Goal: Check status: Check status

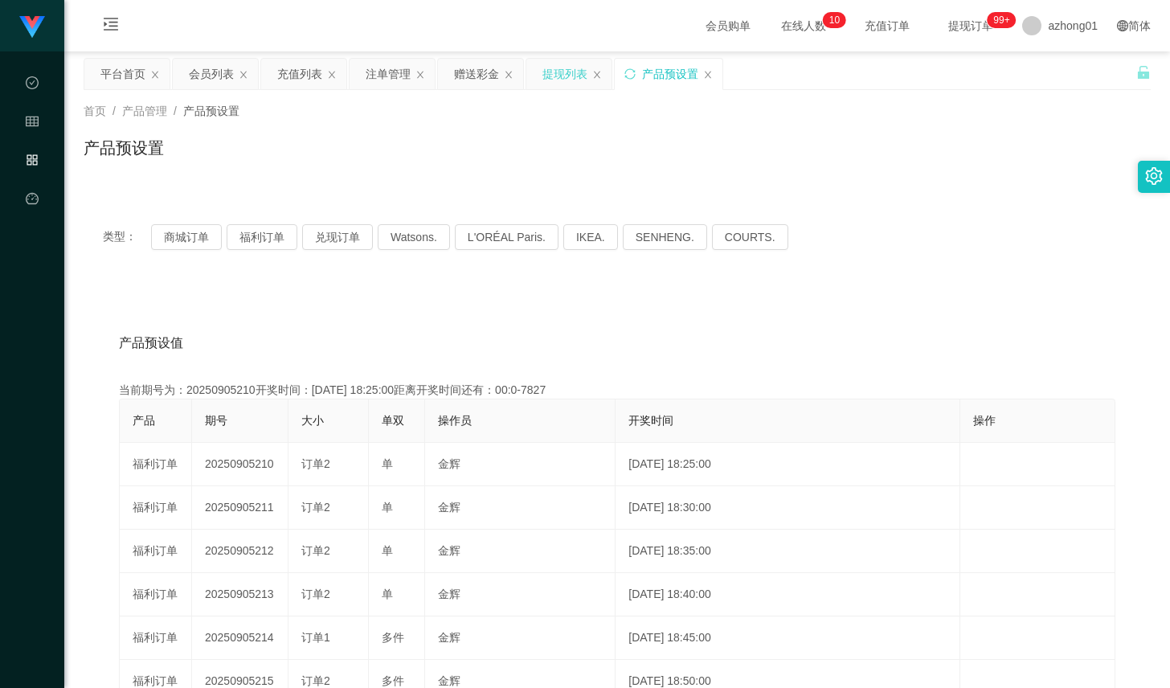
click at [538, 74] on div "提现列表" at bounding box center [568, 74] width 85 height 31
click at [557, 79] on div "提现列表" at bounding box center [564, 74] width 45 height 31
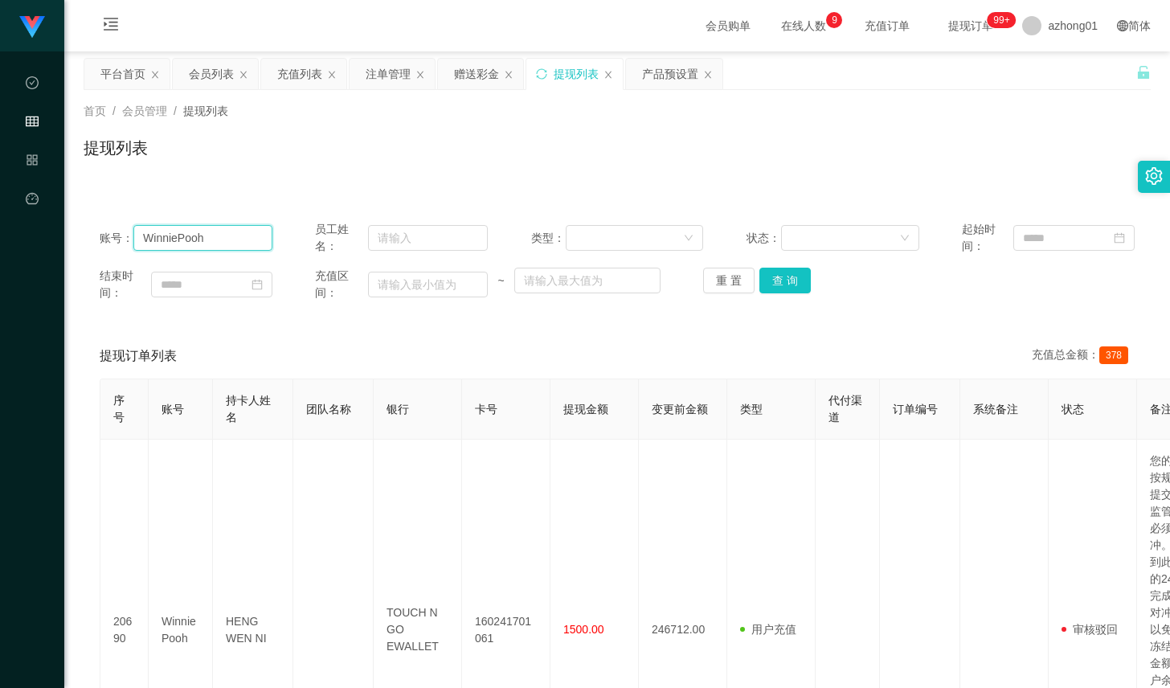
click at [204, 225] on input "WinniePooh" at bounding box center [202, 238] width 139 height 26
paste input "952688"
type input "952688"
click at [780, 278] on button "查 询" at bounding box center [784, 281] width 51 height 26
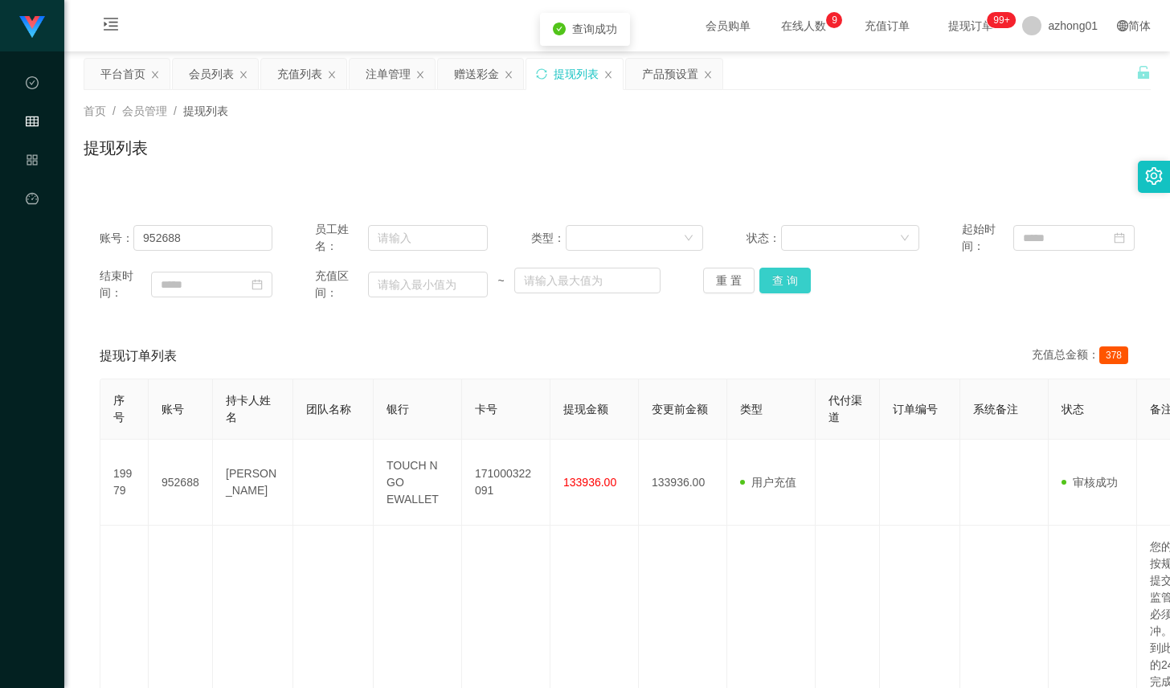
click at [780, 278] on button "查 询" at bounding box center [784, 281] width 51 height 26
click at [759, 278] on button "查 询" at bounding box center [784, 281] width 51 height 26
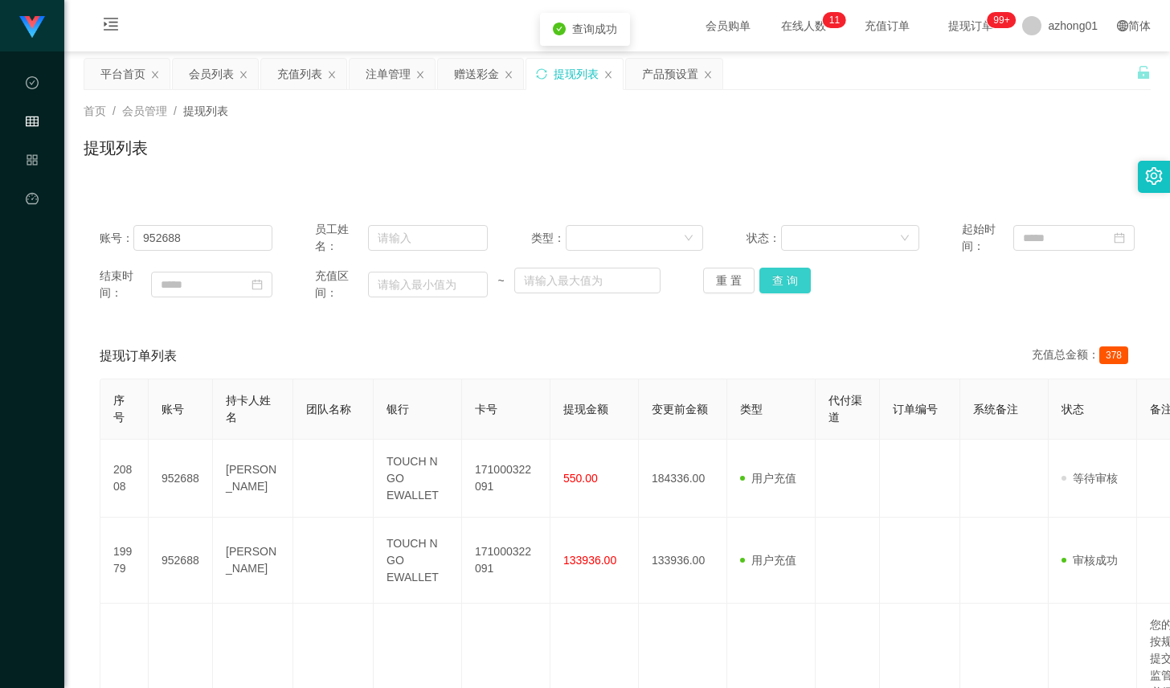
click at [774, 277] on button "查 询" at bounding box center [784, 281] width 51 height 26
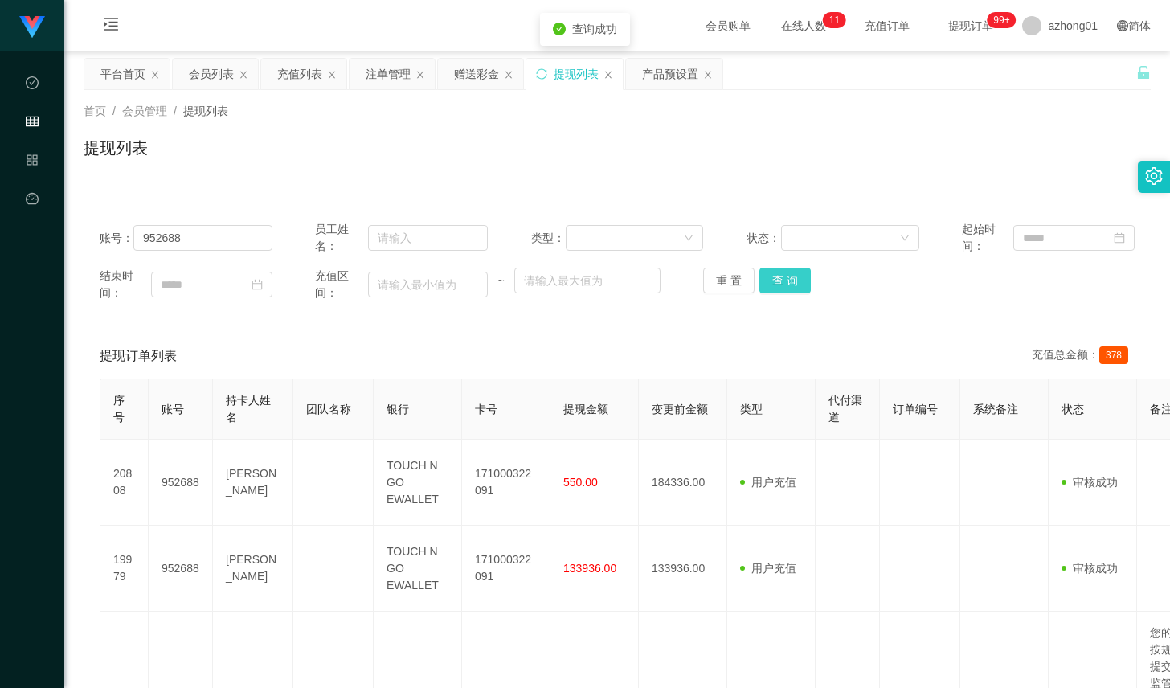
click at [787, 276] on button "查 询" at bounding box center [784, 281] width 51 height 26
click at [787, 276] on div "重 置 查 询" at bounding box center [789, 281] width 173 height 26
click at [787, 276] on button "查 询" at bounding box center [793, 281] width 69 height 26
